Goal: Navigation & Orientation: Find specific page/section

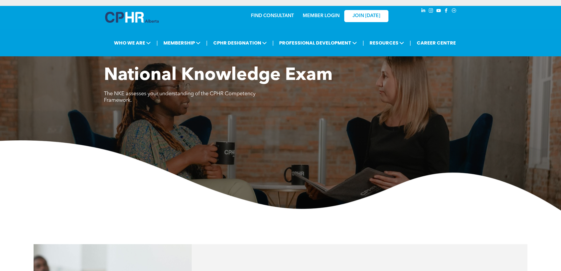
click at [316, 13] on div "MEMBER LOGIN" at bounding box center [321, 14] width 38 height 11
click at [317, 18] on link "MEMBER LOGIN" at bounding box center [321, 16] width 37 height 5
click at [334, 15] on link "MEMBER LOGIN" at bounding box center [321, 16] width 37 height 5
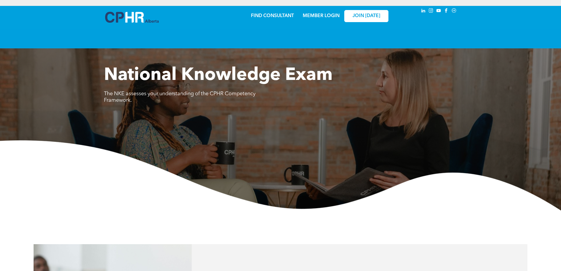
click at [120, 16] on img at bounding box center [132, 17] width 54 height 11
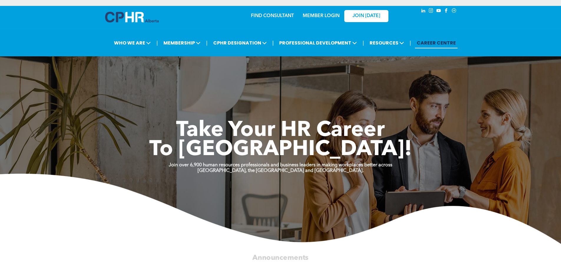
click at [320, 15] on link "MEMBER LOGIN" at bounding box center [321, 16] width 37 height 5
